Goal: Task Accomplishment & Management: Use online tool/utility

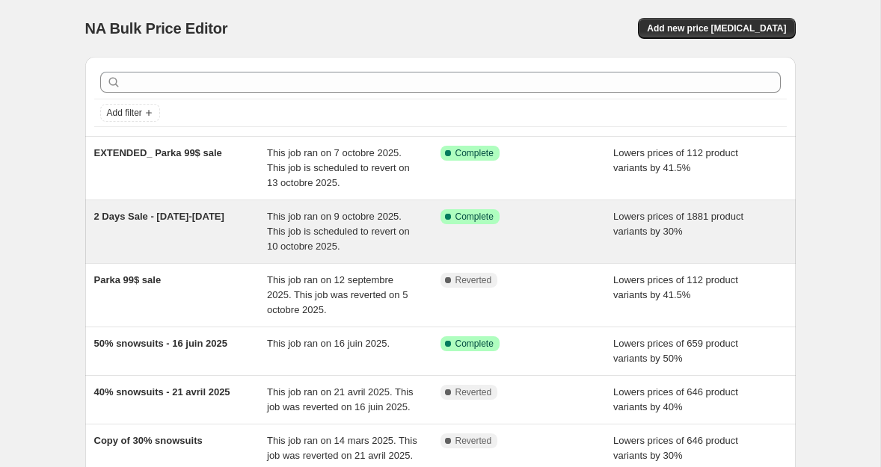
click at [173, 225] on div "2 Days Sale - [DATE]-[DATE]" at bounding box center [180, 231] width 173 height 45
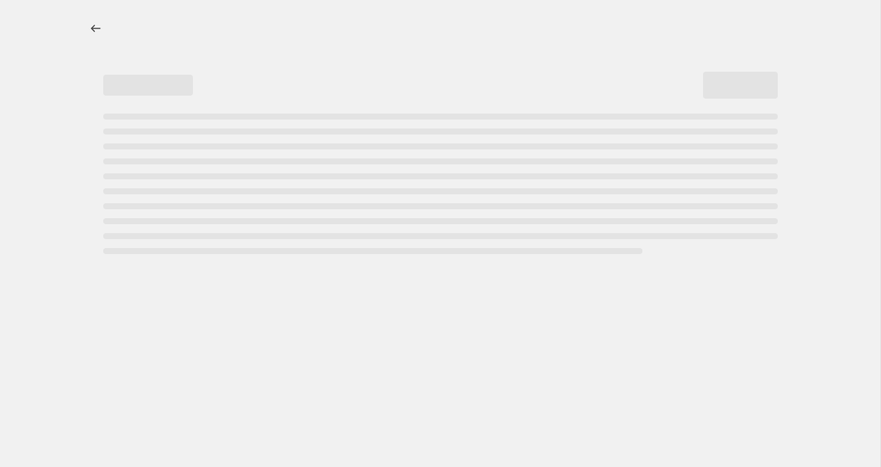
select select "percentage"
select select "tag"
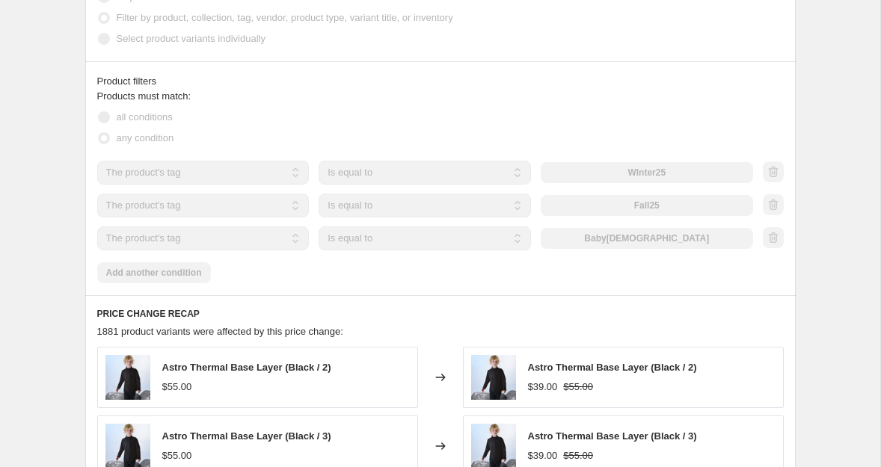
scroll to position [927, 0]
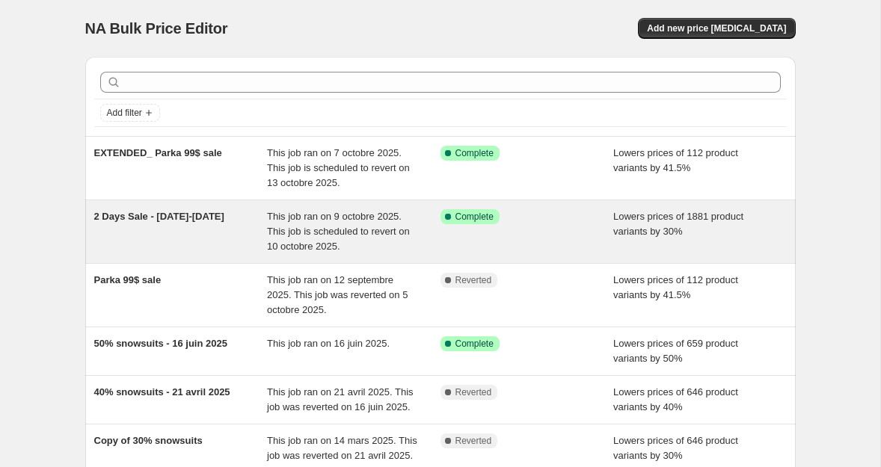
click at [140, 234] on div "2 Days Sale - [DATE]-[DATE]" at bounding box center [180, 231] width 173 height 45
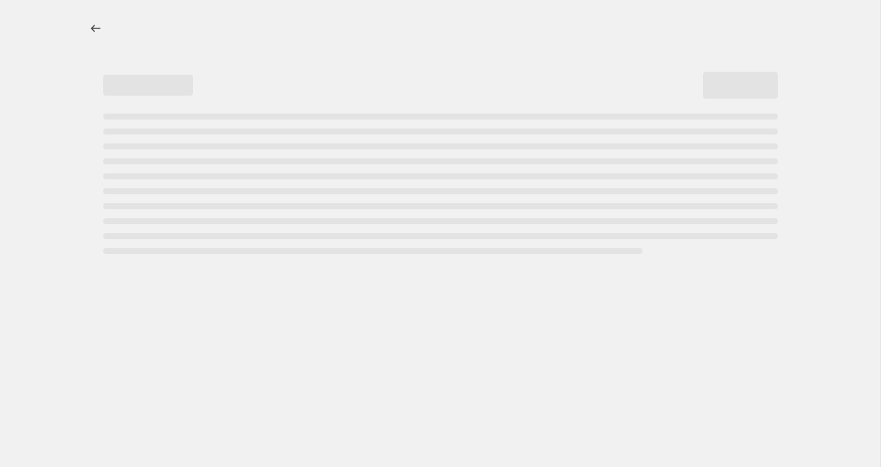
select select "percentage"
select select "tag"
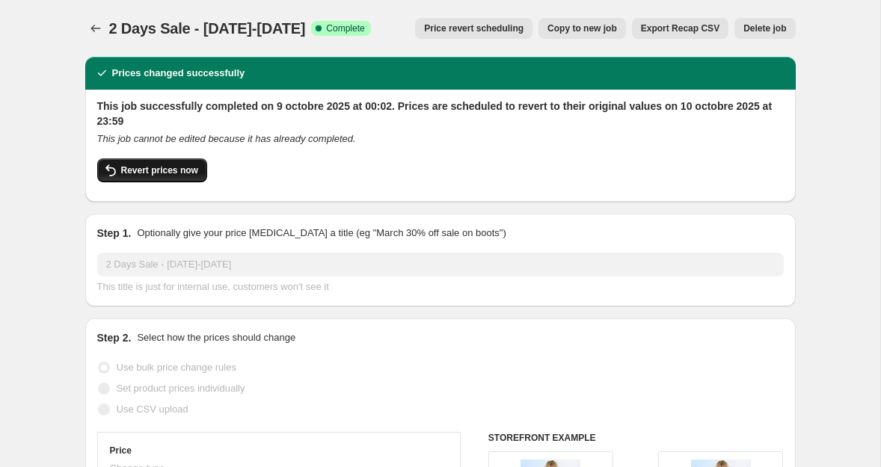
click at [148, 171] on span "Revert prices now" at bounding box center [159, 170] width 77 height 12
checkbox input "false"
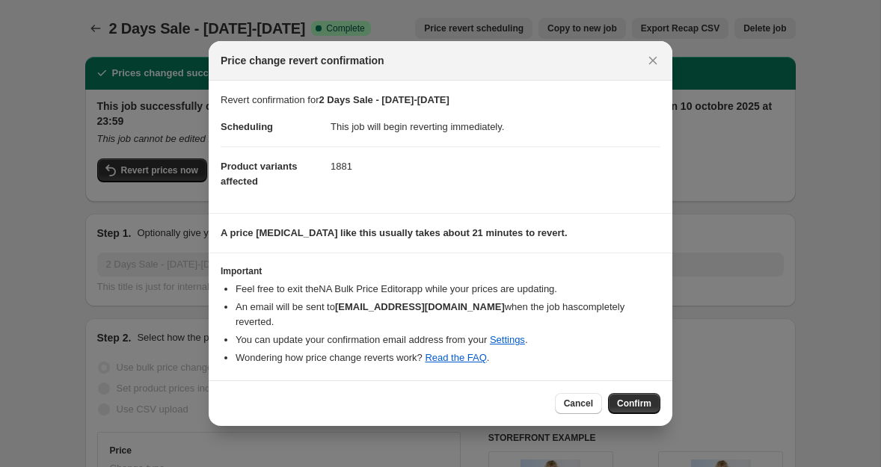
click at [632, 398] on span "Confirm" at bounding box center [634, 404] width 34 height 12
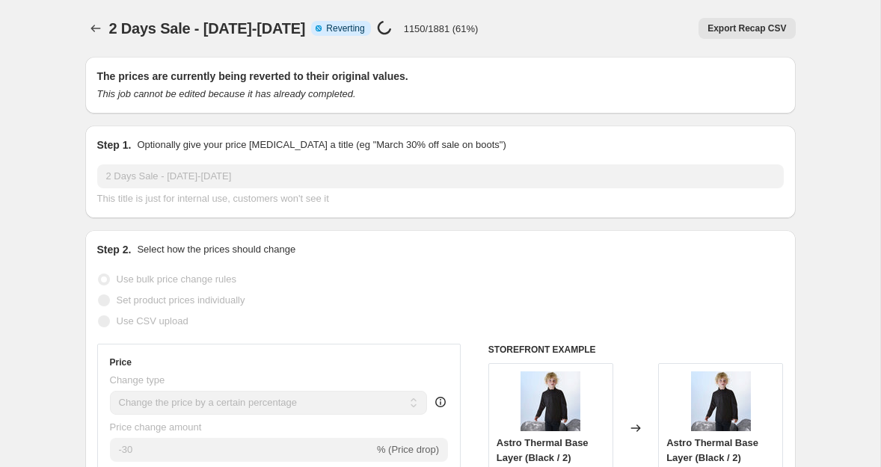
select select "percentage"
select select "tag"
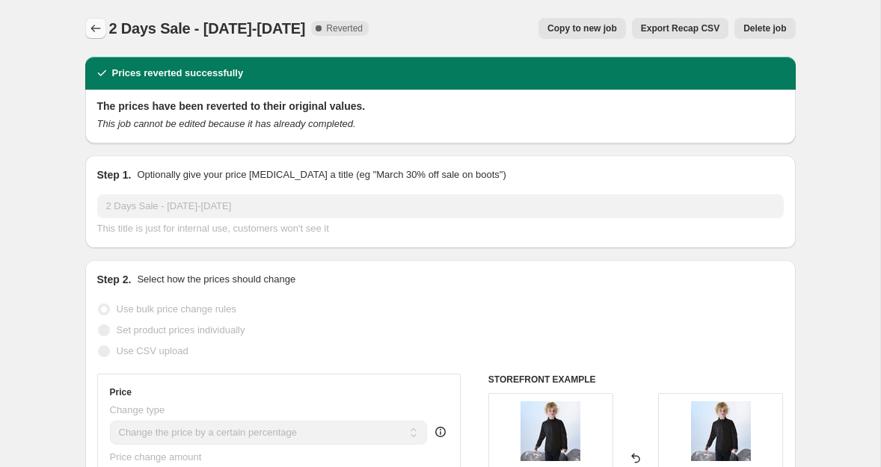
click at [94, 31] on icon "Price change jobs" at bounding box center [95, 28] width 15 height 15
